Goal: Transaction & Acquisition: Purchase product/service

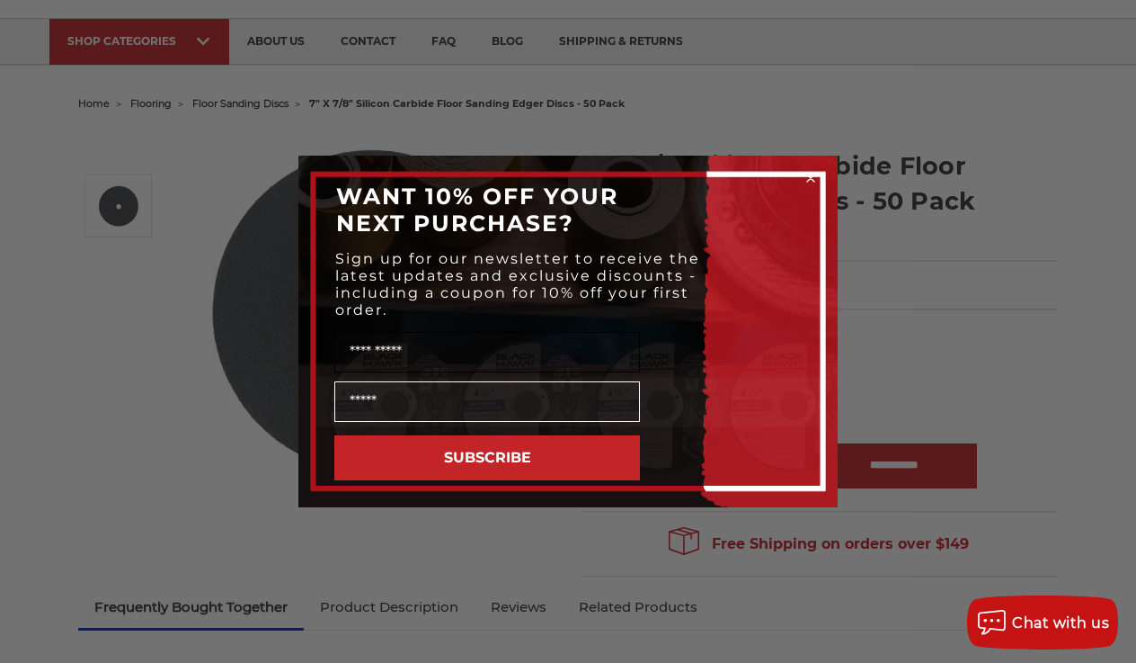
scroll to position [108, 0]
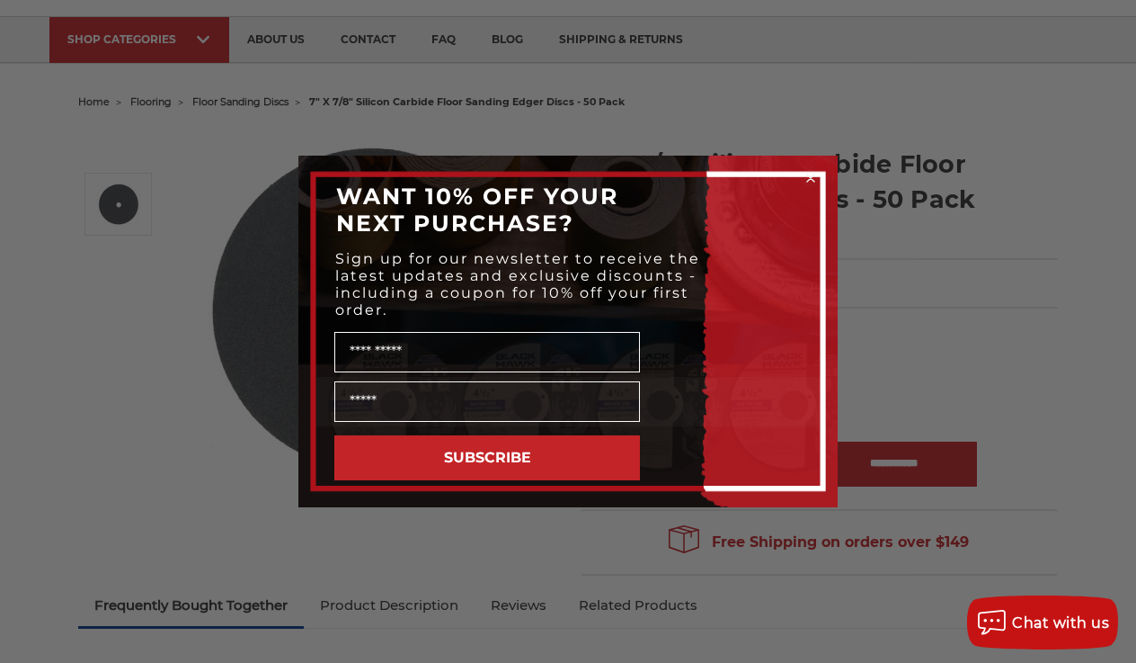
click at [809, 172] on circle "Close dialog" at bounding box center [811, 178] width 17 height 17
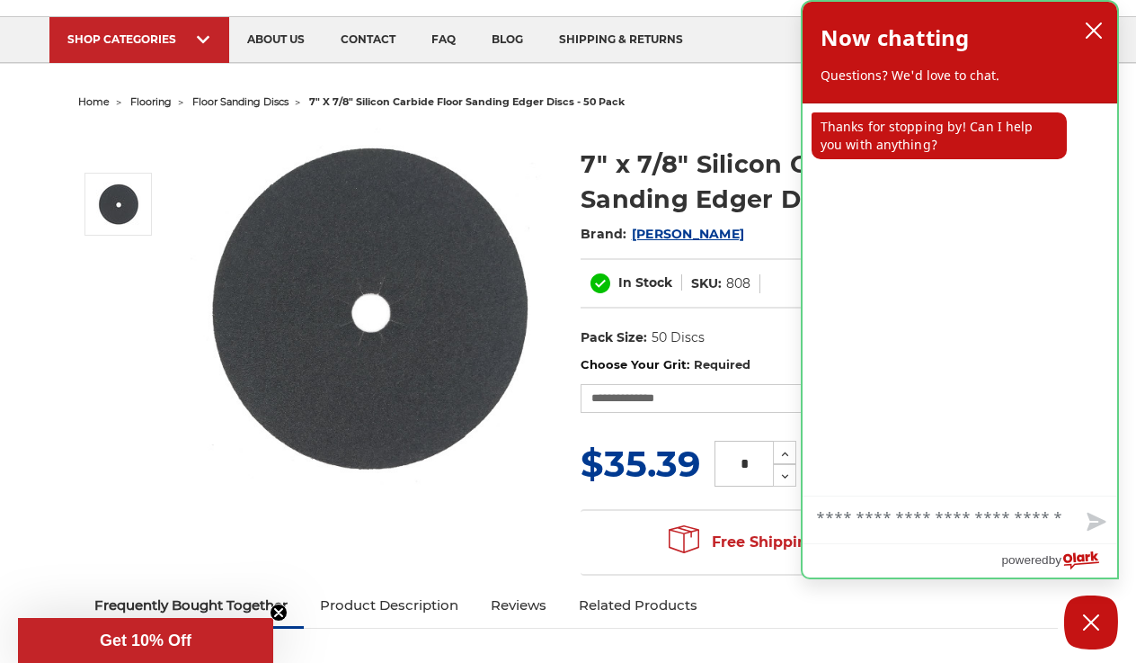
click at [1100, 29] on icon "close chatbox" at bounding box center [1094, 31] width 18 height 18
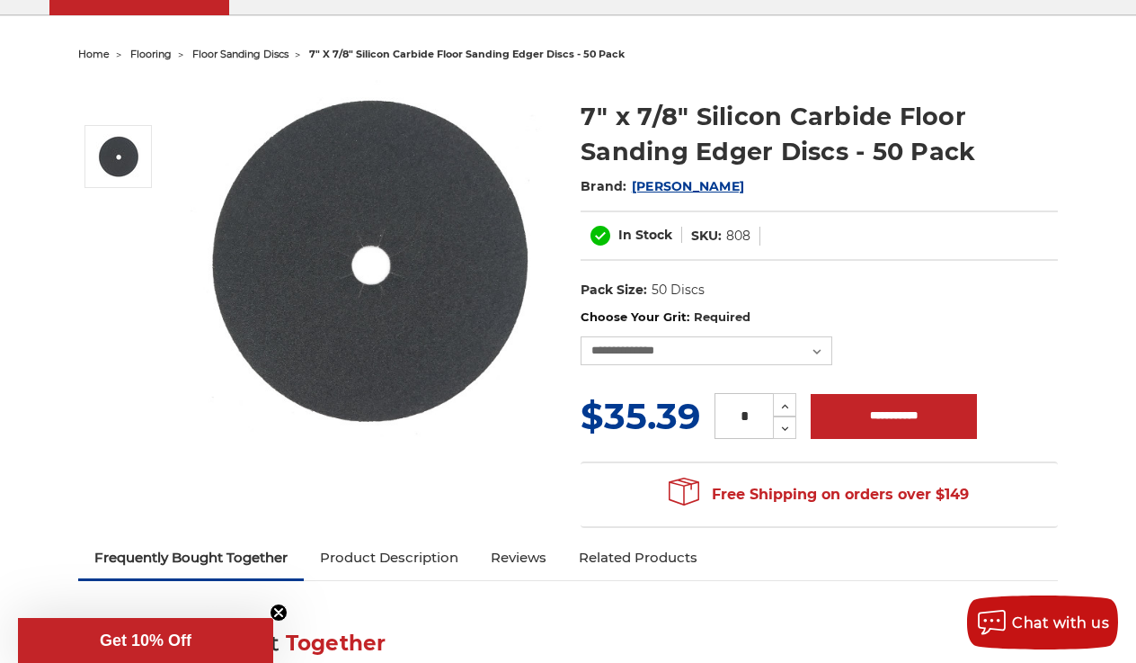
scroll to position [161, 0]
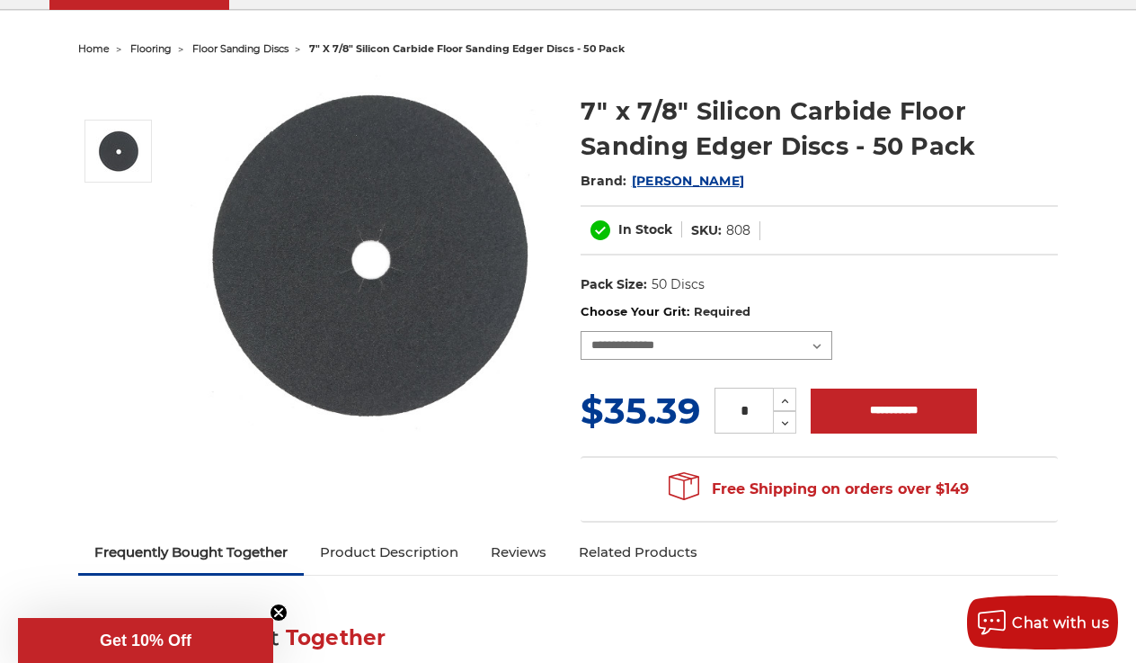
drag, startPoint x: 815, startPoint y: 345, endPoint x: 568, endPoint y: 365, distance: 248.0
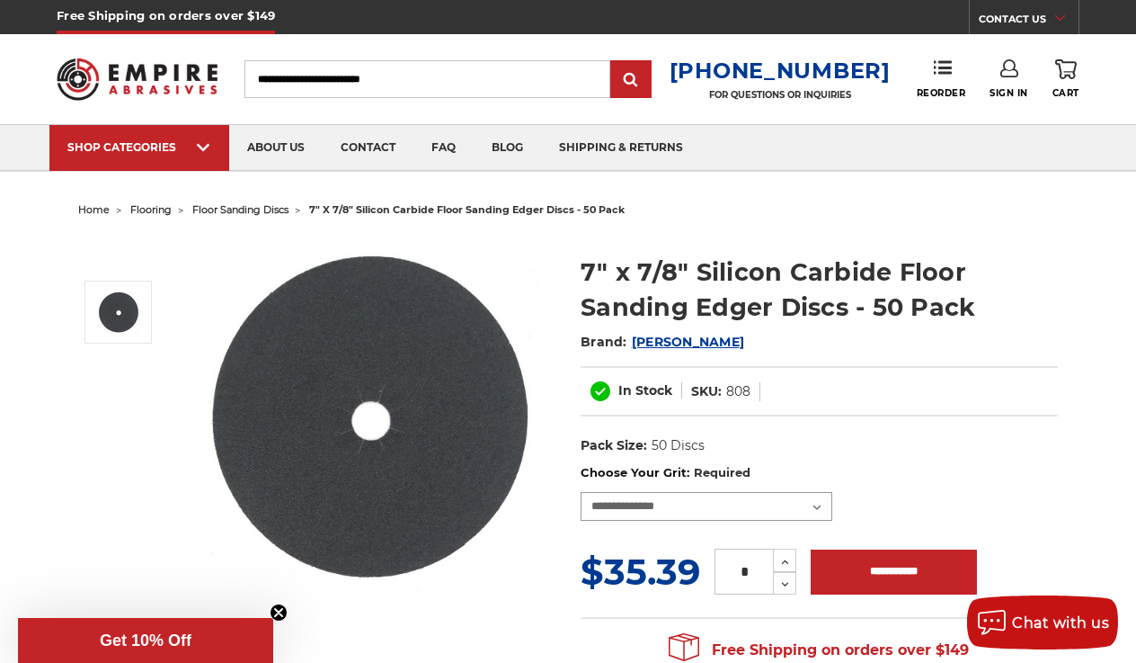
drag, startPoint x: 817, startPoint y: 504, endPoint x: 725, endPoint y: 470, distance: 97.9
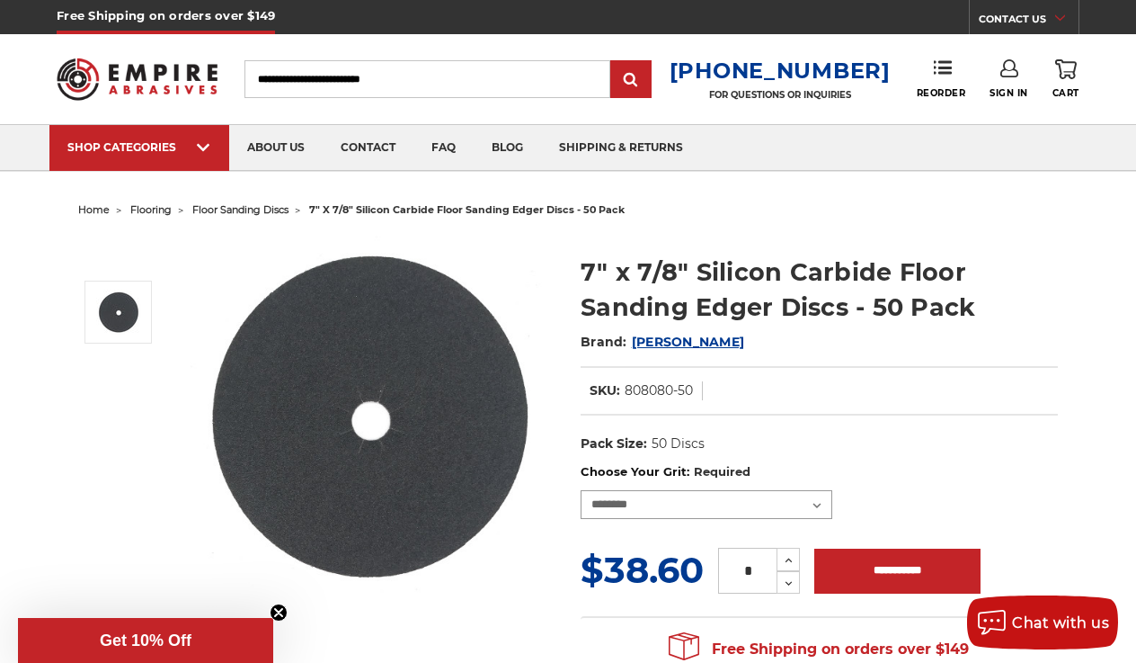
drag, startPoint x: 822, startPoint y: 500, endPoint x: 566, endPoint y: 406, distance: 271.9
